Goal: Transaction & Acquisition: Purchase product/service

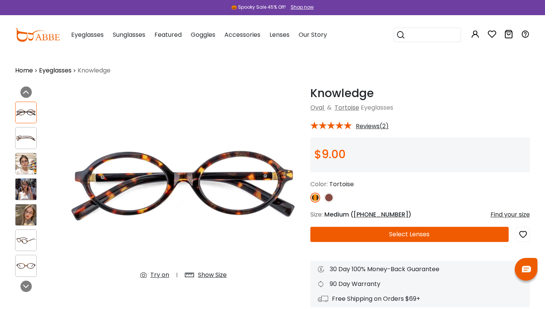
click at [31, 218] on img at bounding box center [26, 214] width 21 height 21
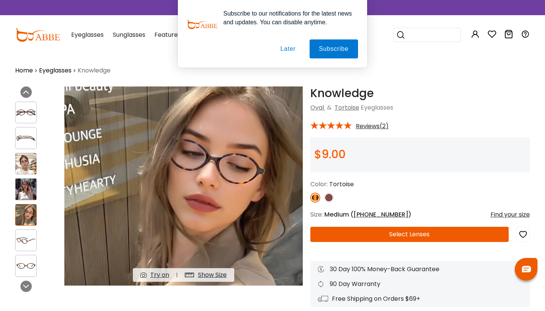
click at [288, 49] on button "Later" at bounding box center [288, 48] width 34 height 19
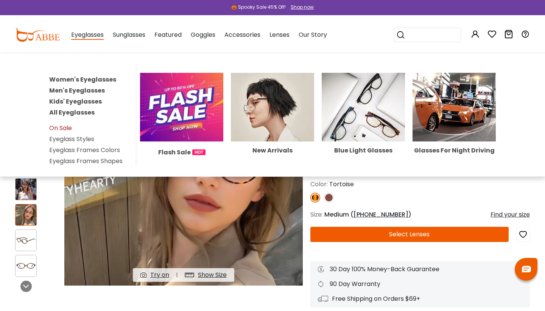
click at [68, 126] on link "On Sale" at bounding box center [60, 127] width 23 height 9
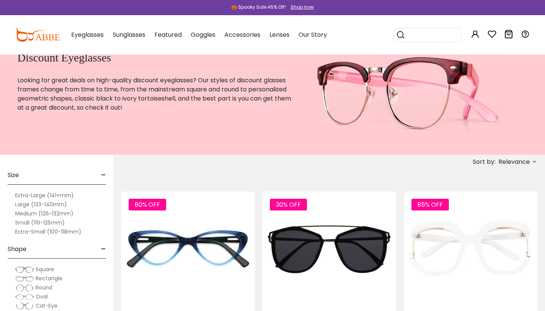
scroll to position [33, 0]
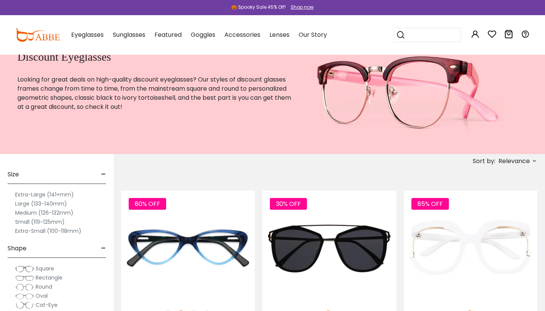
click at [52, 213] on label "Medium (126-132mm)" at bounding box center [44, 212] width 58 height 9
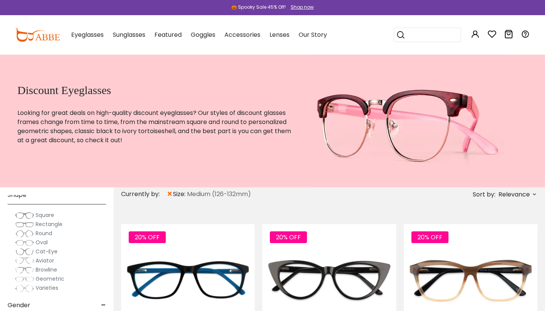
scroll to position [104, 0]
click at [42, 231] on span "Round" at bounding box center [44, 231] width 17 height 8
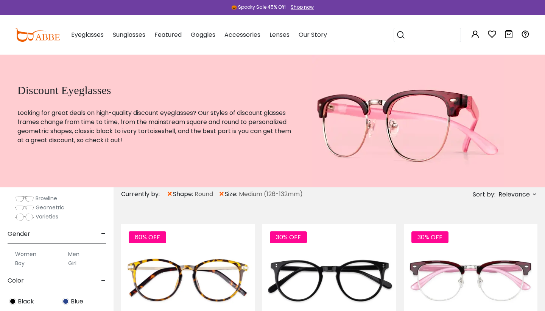
scroll to position [174, 0]
click at [32, 250] on label "Women" at bounding box center [25, 252] width 21 height 9
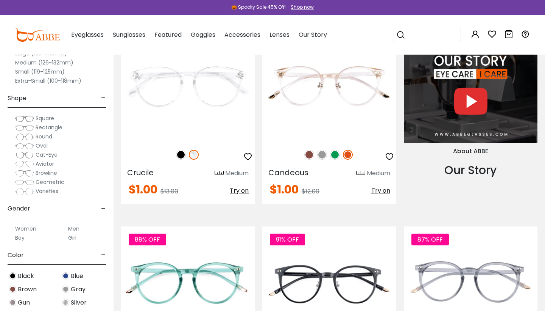
scroll to position [820, 0]
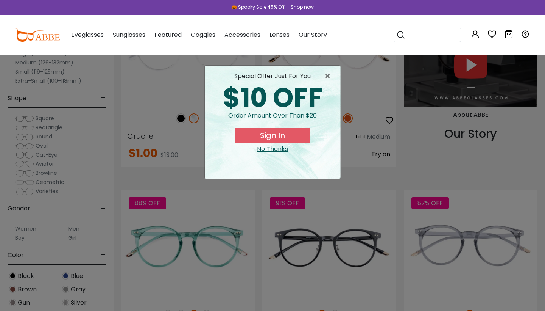
click at [280, 148] on div "No Thanks" at bounding box center [272, 148] width 123 height 9
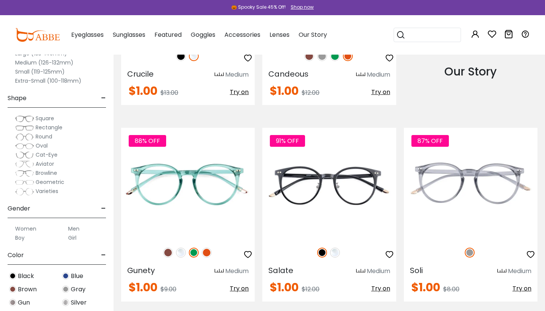
scroll to position [883, 0]
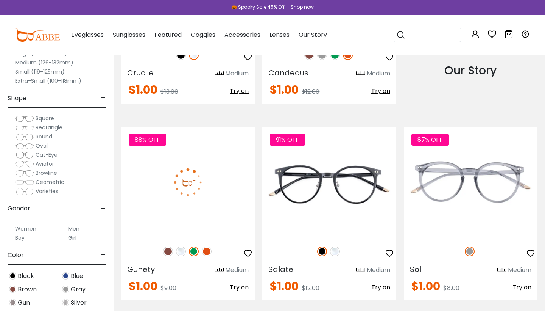
click at [167, 251] on img at bounding box center [168, 251] width 10 height 10
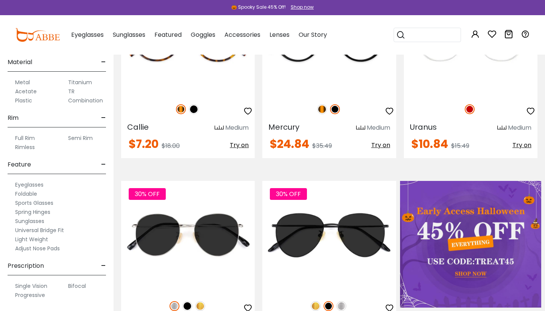
scroll to position [240, 0]
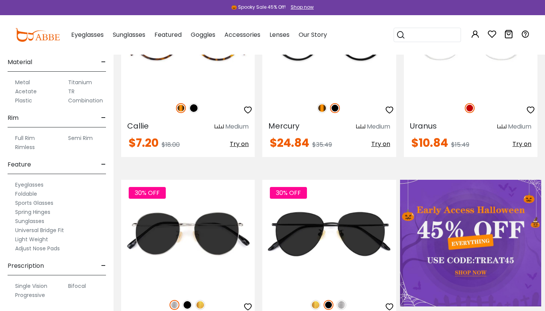
click at [42, 293] on label "Progressive" at bounding box center [30, 294] width 30 height 9
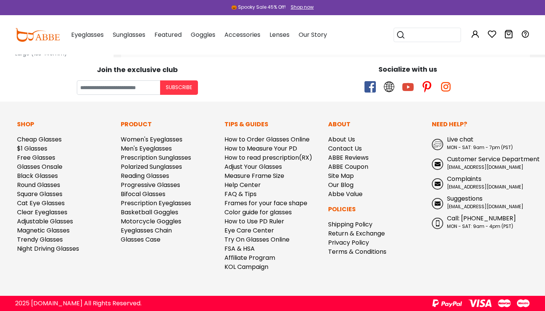
scroll to position [924, 0]
